Goal: Navigation & Orientation: Understand site structure

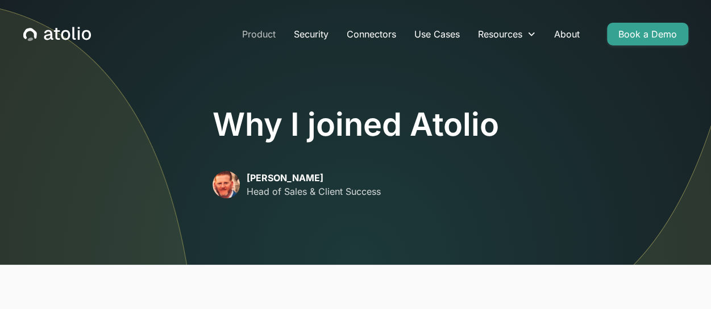
click at [263, 31] on link "Product" at bounding box center [259, 34] width 52 height 23
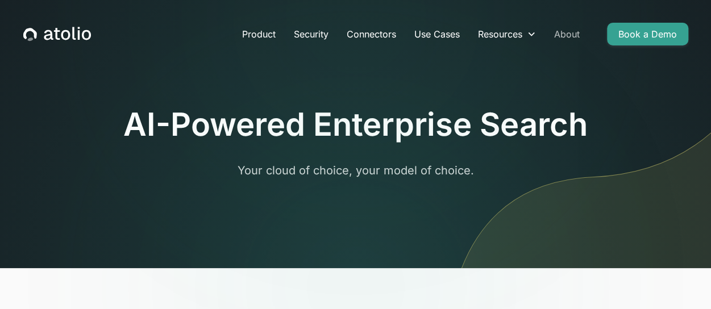
click at [569, 31] on link "About" at bounding box center [567, 34] width 44 height 23
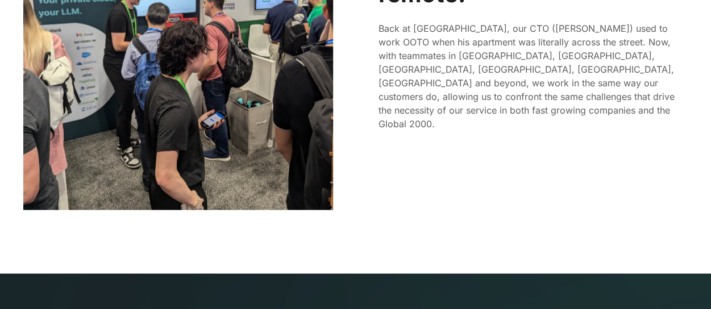
scroll to position [1096, 0]
